Goal: Task Accomplishment & Management: Use online tool/utility

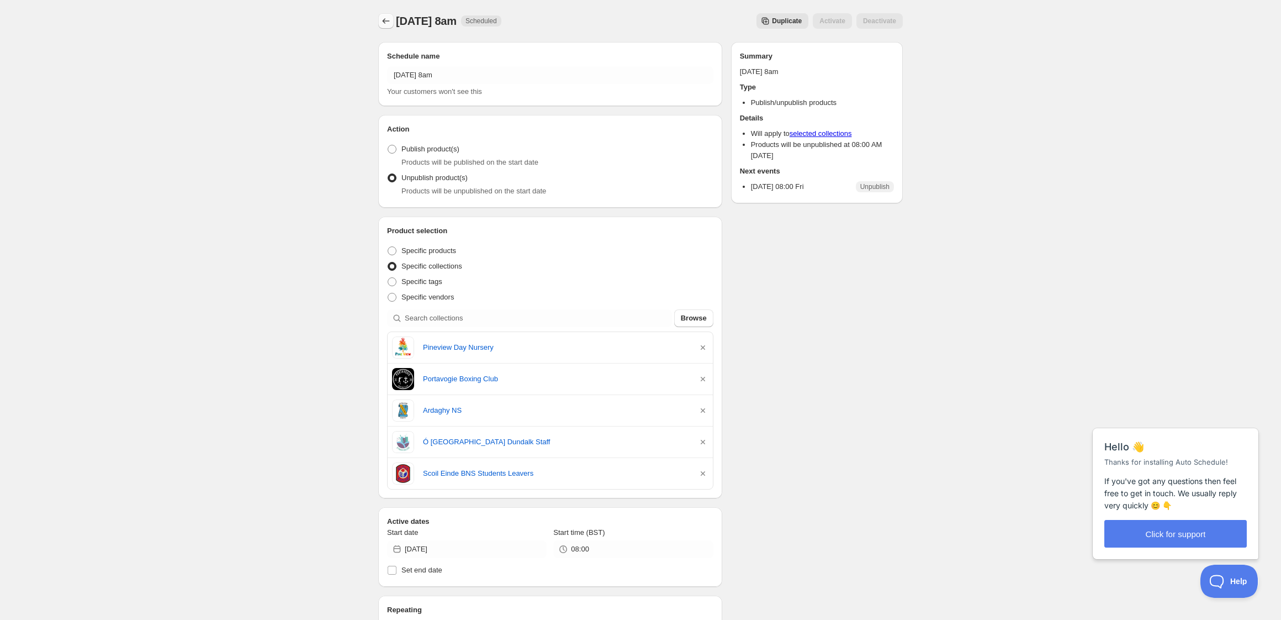
drag, startPoint x: 0, startPoint y: 0, endPoint x: 380, endPoint y: 19, distance: 380.9
click at [380, 19] on icon "Schedules" at bounding box center [385, 20] width 11 height 11
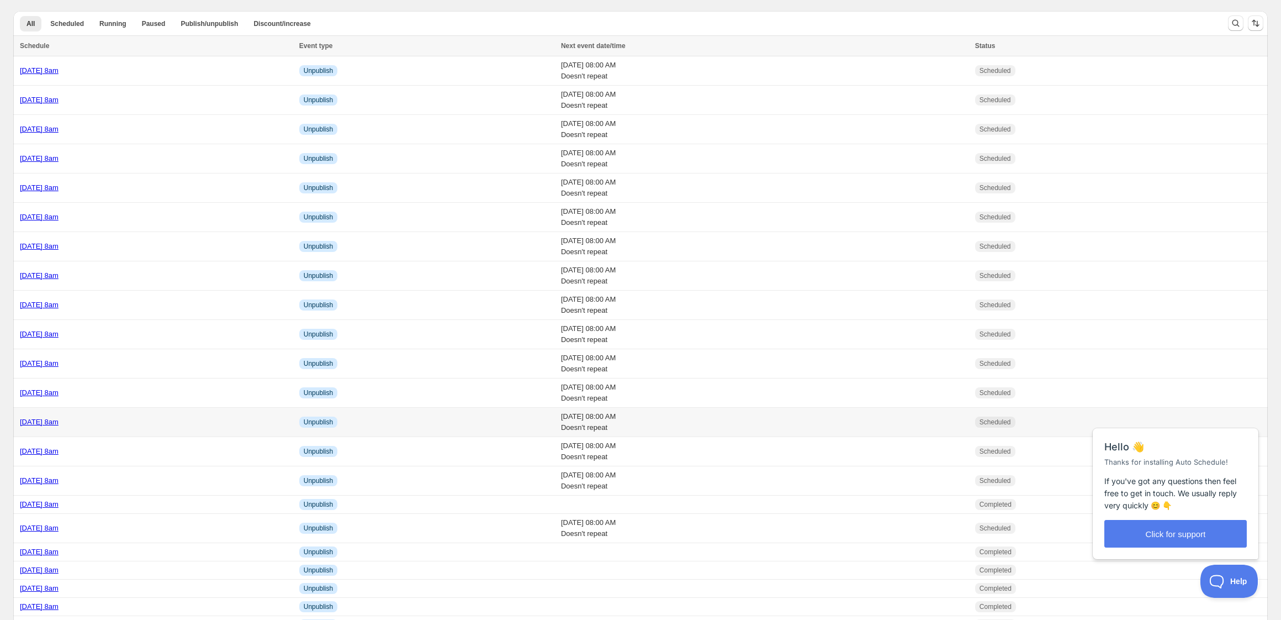
click at [205, 424] on div "[DATE] 8am" at bounding box center [156, 421] width 273 height 11
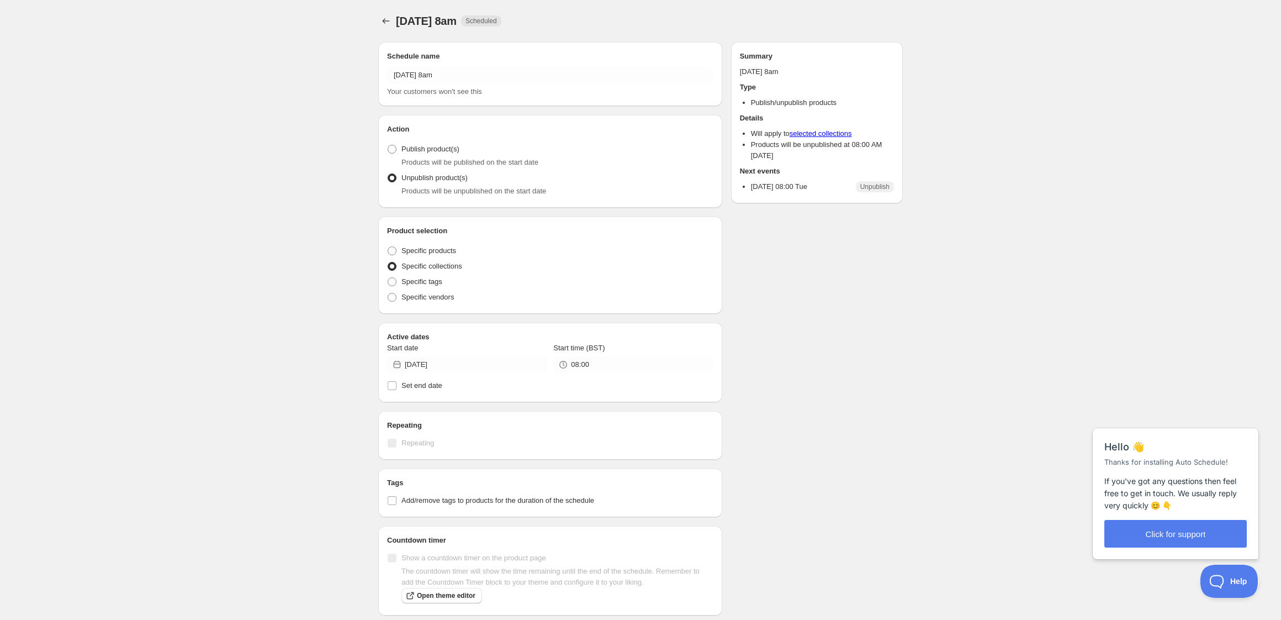
type input "[DATE] 8am"
radio input "true"
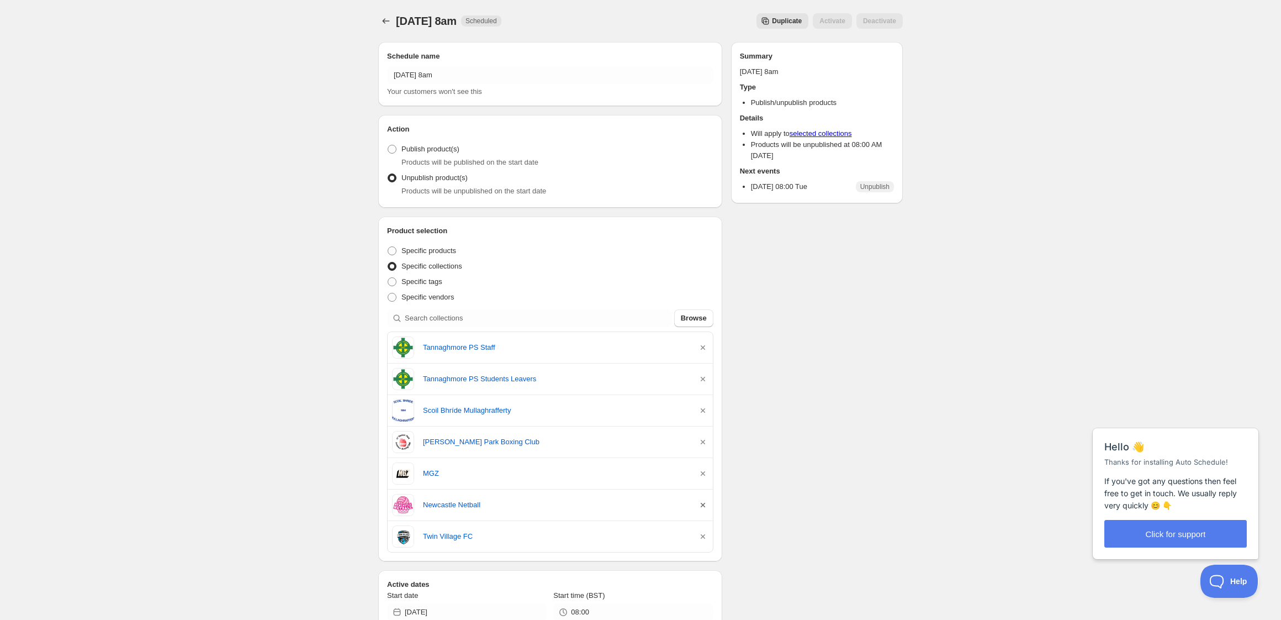
click at [703, 501] on icon "button" at bounding box center [702, 504] width 11 height 11
click at [391, 23] on icon "Schedules" at bounding box center [385, 20] width 11 height 11
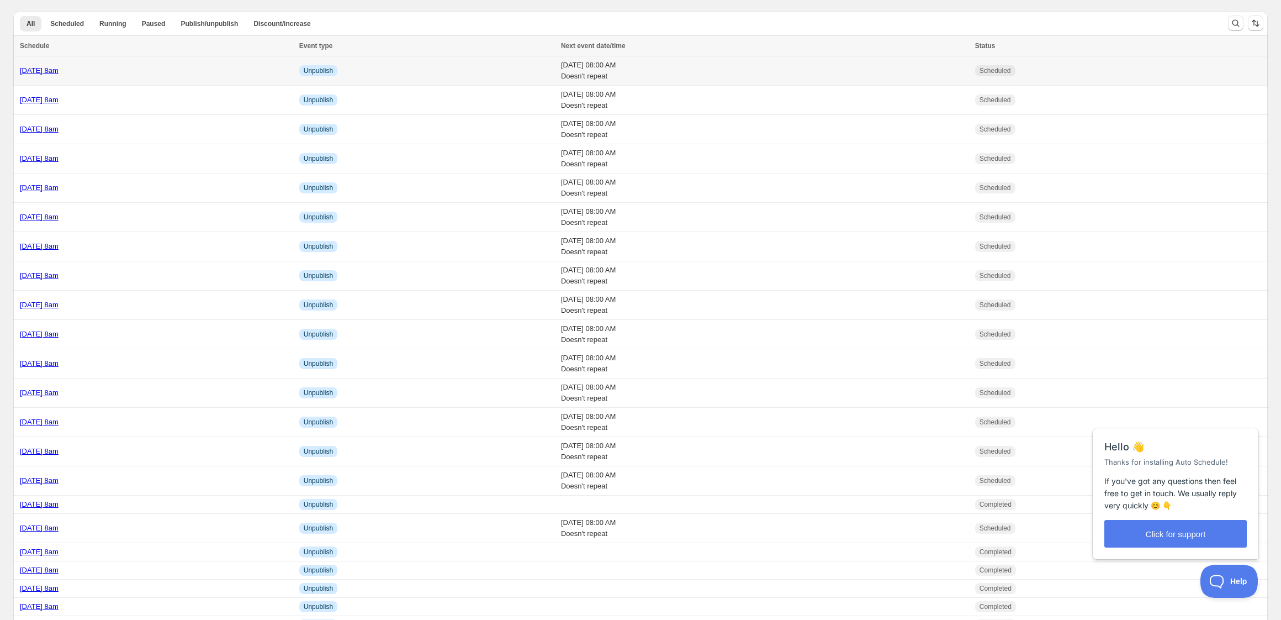
click at [177, 72] on div "[DATE] 8am" at bounding box center [156, 70] width 273 height 11
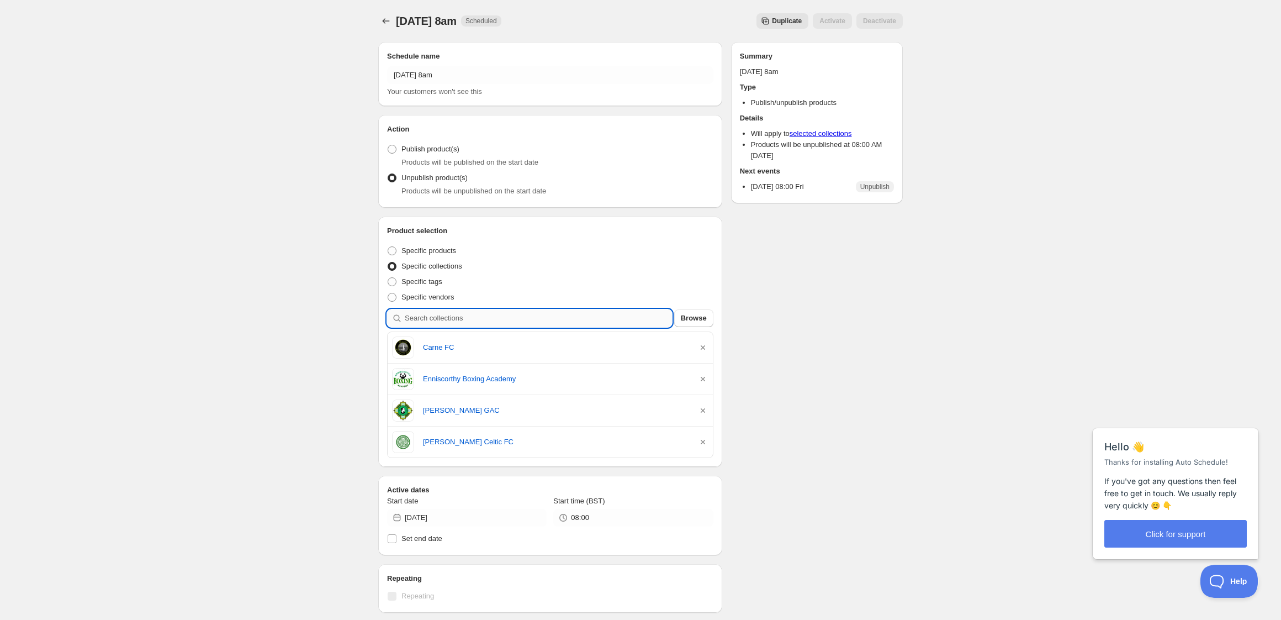
click at [489, 315] on input "search" at bounding box center [538, 318] width 267 height 18
type input "n"
